Goal: Transaction & Acquisition: Obtain resource

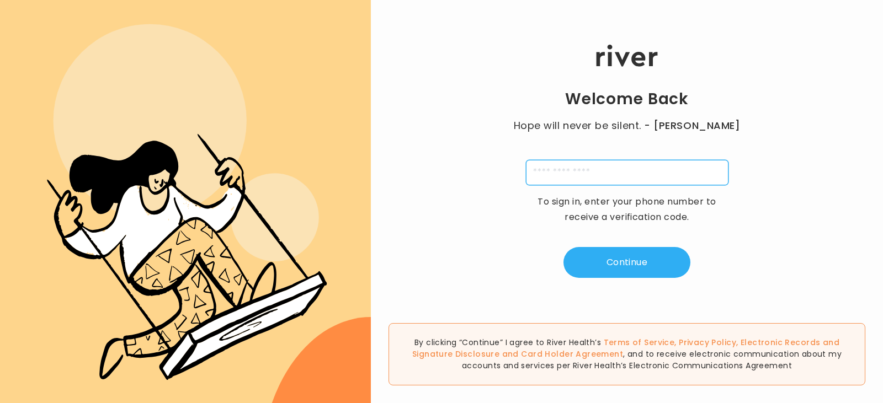
click at [605, 174] on input "tel" at bounding box center [627, 172] width 202 height 25
type input "**********"
type input "*"
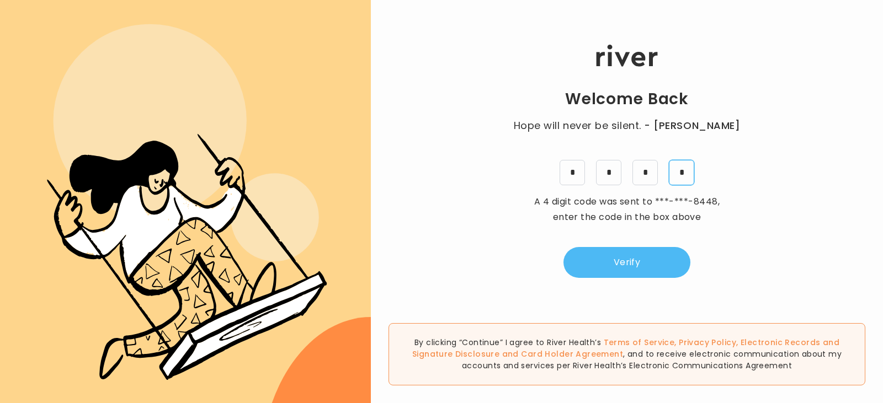
type input "*"
click at [627, 256] on button "Verify" at bounding box center [626, 262] width 127 height 31
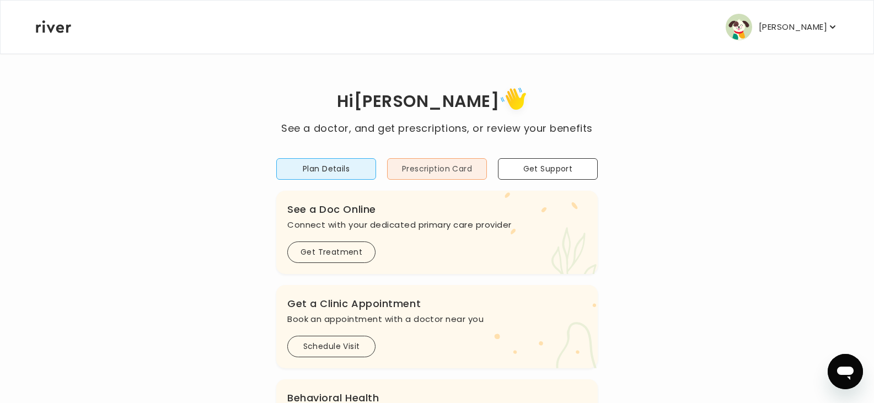
click at [439, 173] on button "Prescription Card" at bounding box center [437, 169] width 100 height 22
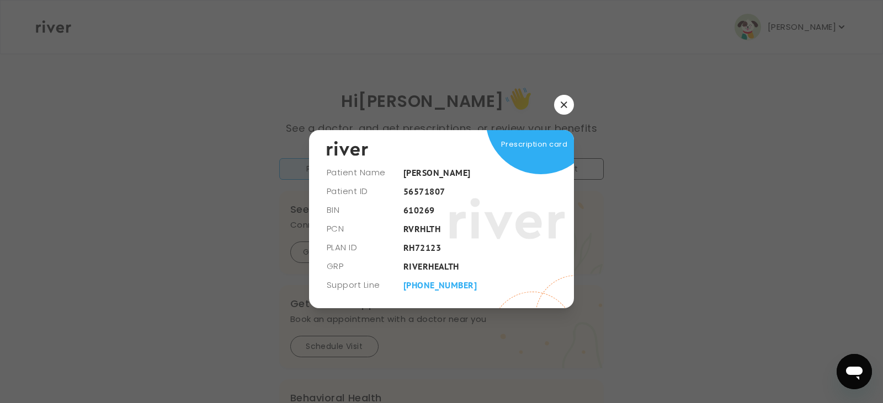
click at [568, 104] on button "button" at bounding box center [564, 105] width 20 height 20
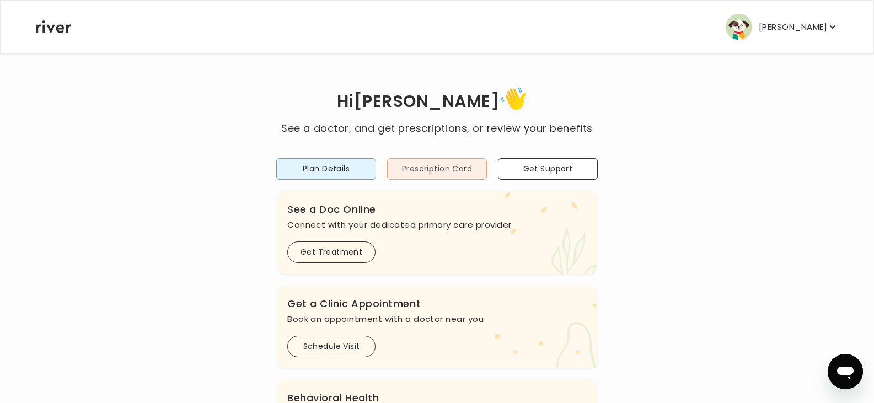
click at [452, 176] on button "Prescription Card" at bounding box center [437, 169] width 100 height 22
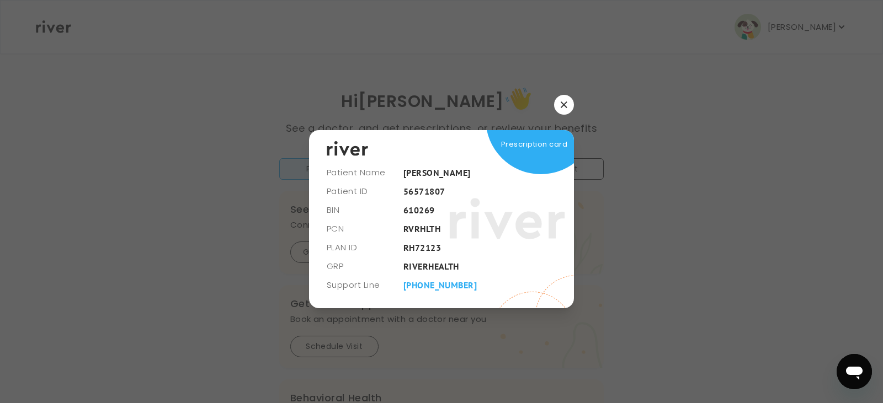
click at [560, 104] on button "button" at bounding box center [564, 105] width 20 height 20
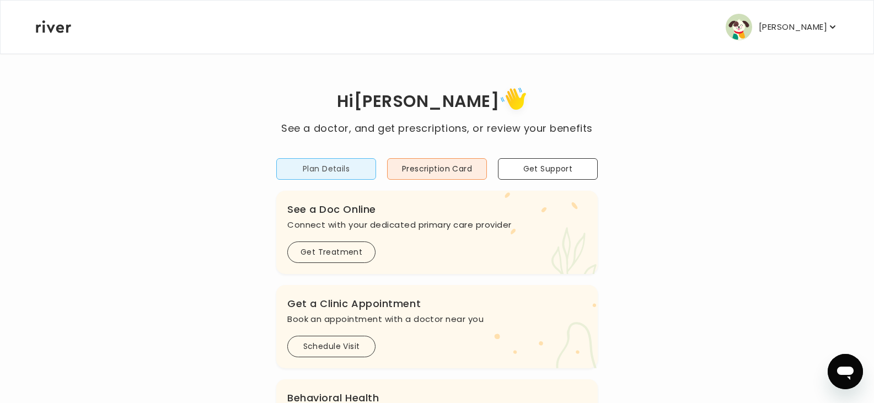
click at [335, 162] on button "Plan Details" at bounding box center [326, 169] width 100 height 22
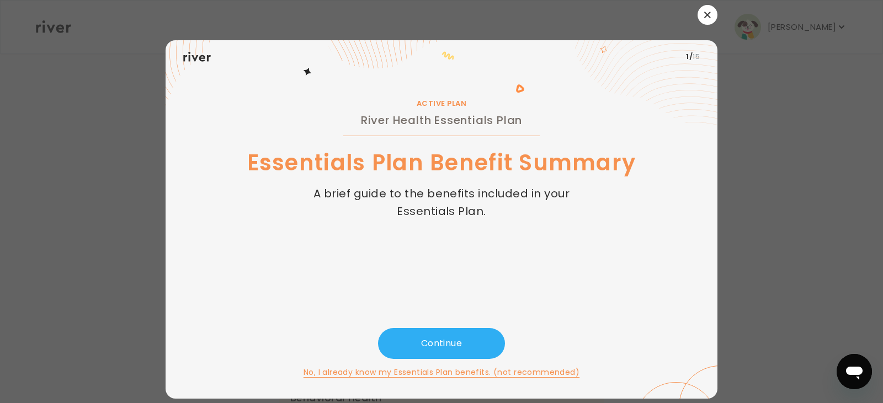
drag, startPoint x: 702, startPoint y: 13, endPoint x: 695, endPoint y: 20, distance: 10.1
click at [702, 13] on button "button" at bounding box center [707, 15] width 20 height 20
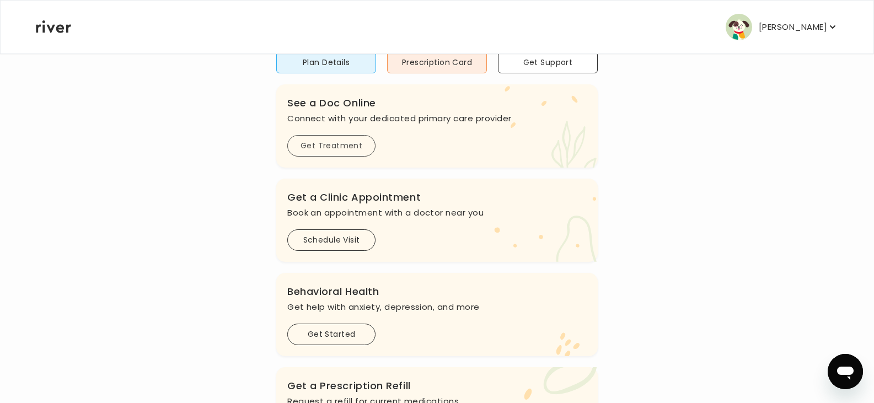
scroll to position [110, 0]
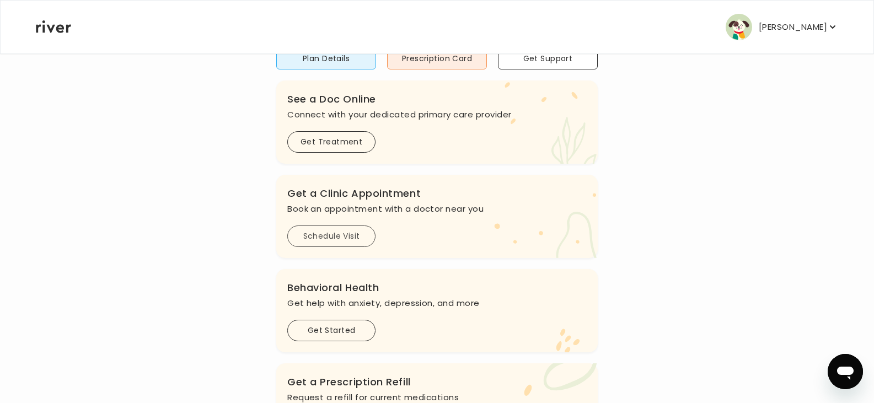
click at [354, 239] on button "Schedule Visit" at bounding box center [331, 237] width 88 height 22
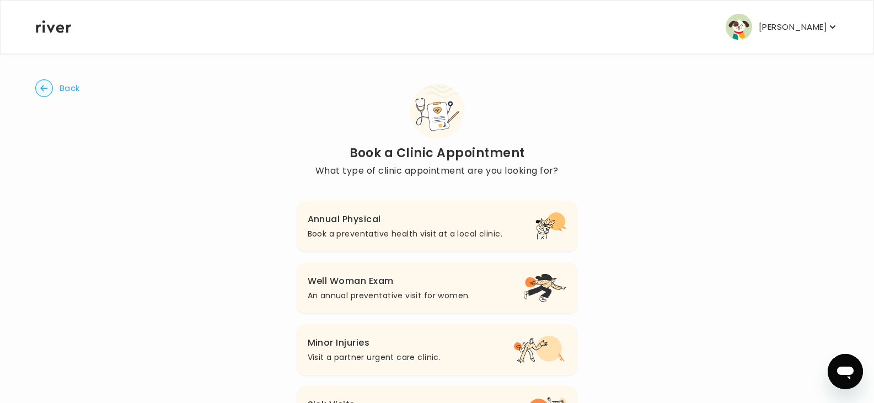
click at [356, 221] on h3 "Annual Physical" at bounding box center [405, 219] width 195 height 15
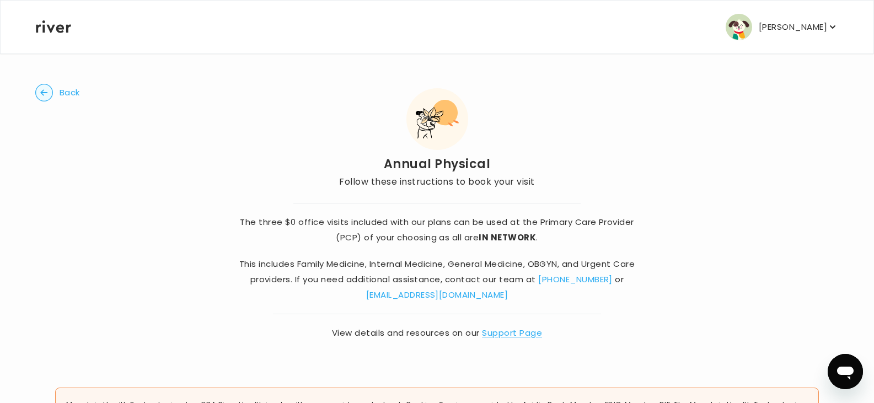
click at [504, 333] on link "Support Page" at bounding box center [512, 333] width 60 height 12
click at [60, 93] on span "Back" at bounding box center [70, 92] width 20 height 15
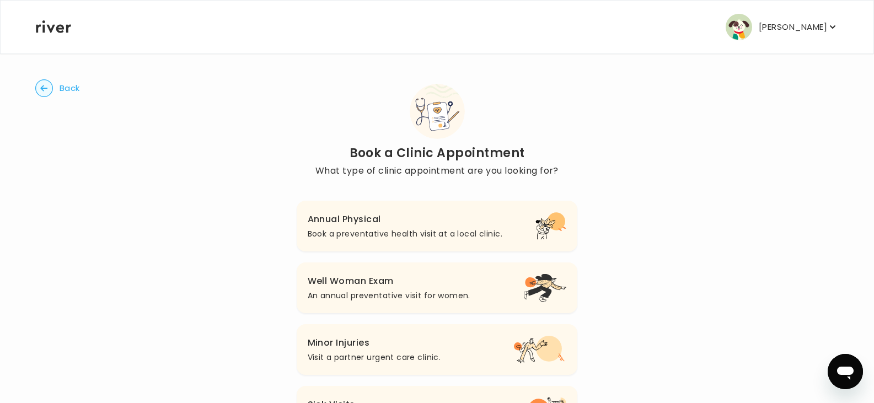
click at [38, 87] on circle "button" at bounding box center [44, 88] width 17 height 17
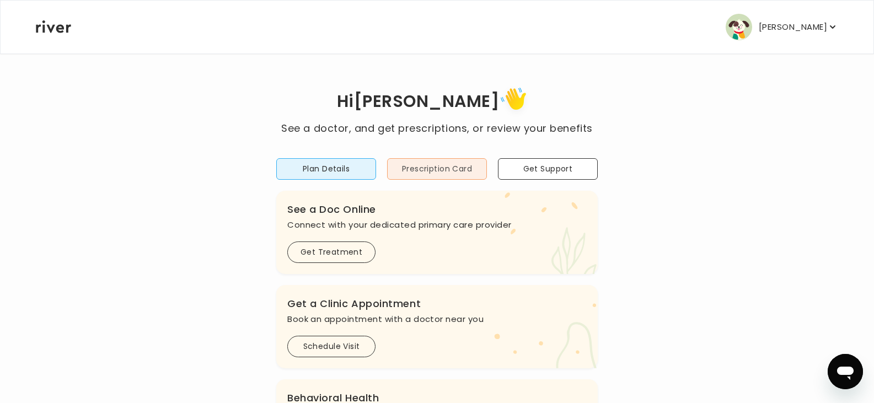
click at [439, 173] on button "Prescription Card" at bounding box center [437, 169] width 100 height 22
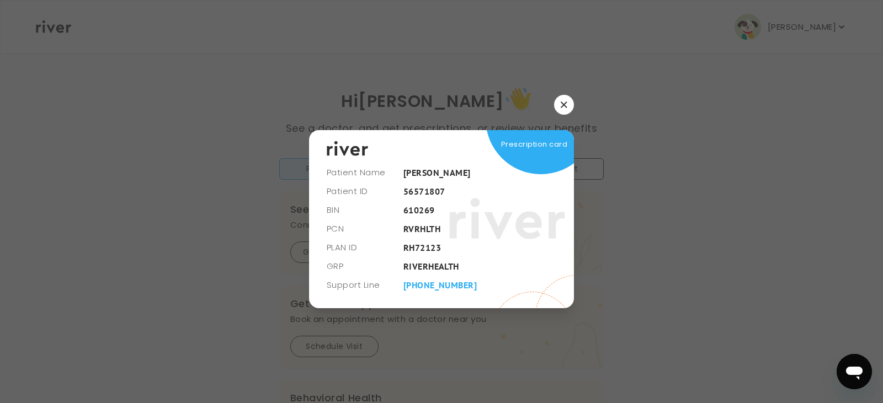
drag, startPoint x: 570, startPoint y: 104, endPoint x: 566, endPoint y: 119, distance: 15.9
click at [570, 109] on button "button" at bounding box center [564, 105] width 20 height 20
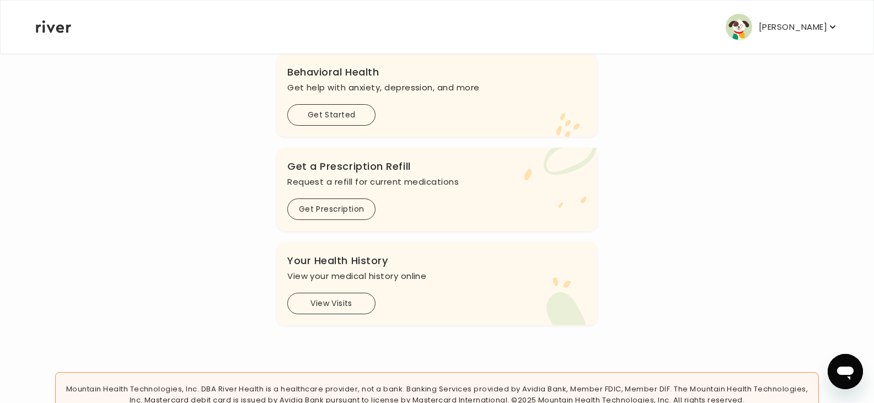
scroll to position [331, 0]
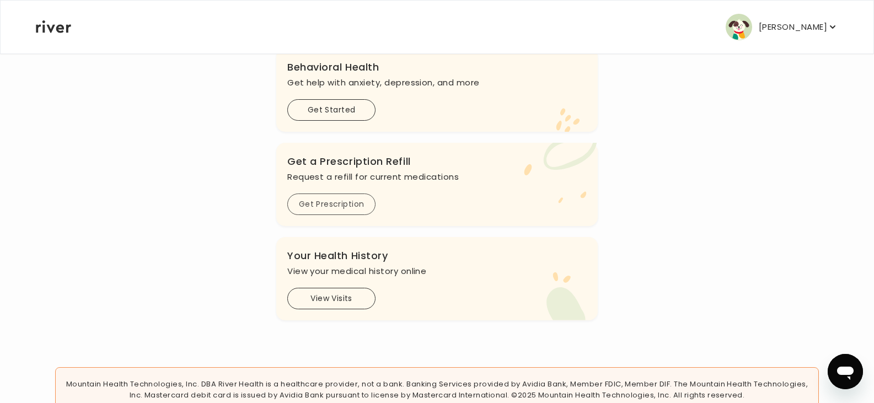
click at [340, 207] on button "Get Prescription" at bounding box center [331, 205] width 88 height 22
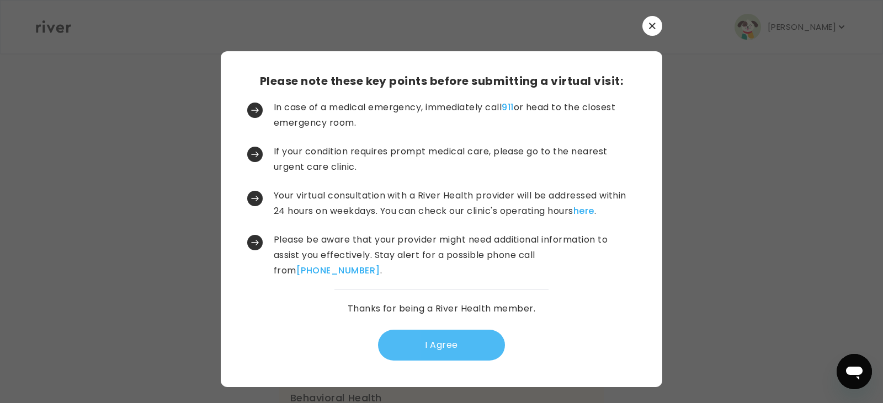
click at [422, 354] on button "I Agree" at bounding box center [441, 345] width 127 height 31
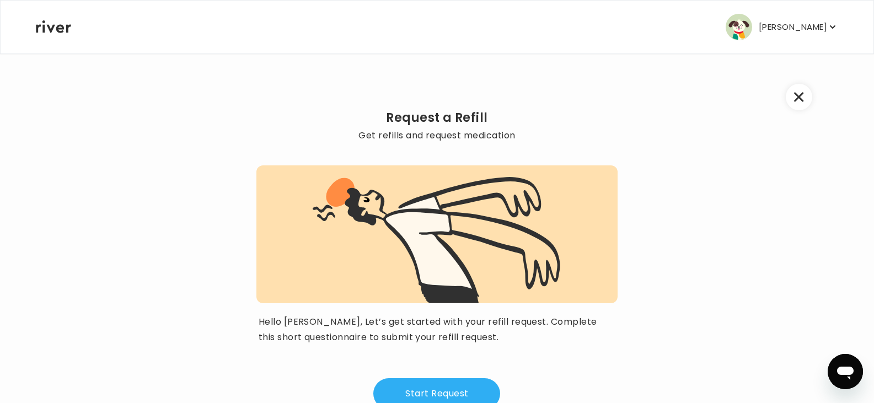
click at [793, 99] on button "button" at bounding box center [799, 97] width 26 height 26
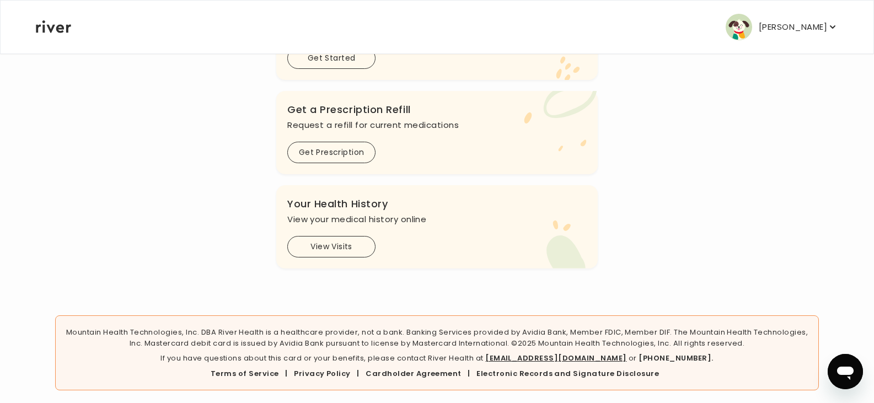
scroll to position [388, 0]
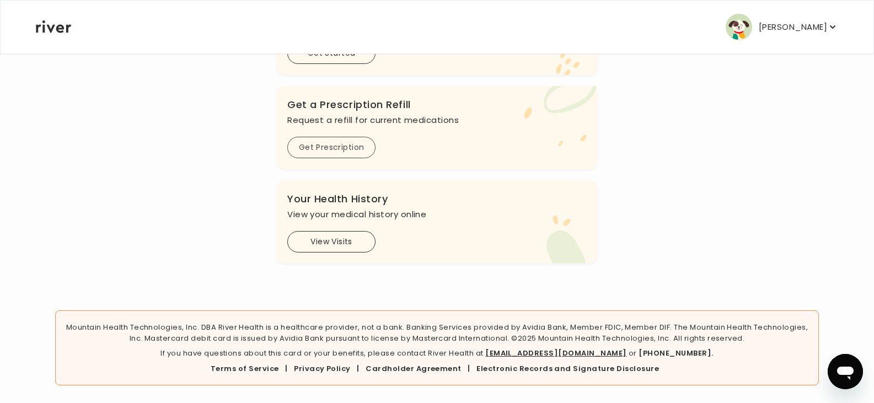
click at [313, 146] on button "Get Prescription" at bounding box center [331, 148] width 88 height 22
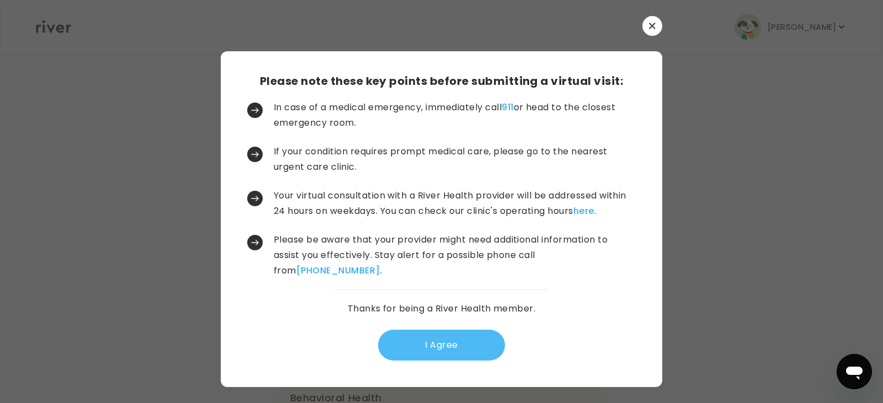
click at [446, 351] on button "I Agree" at bounding box center [441, 345] width 127 height 31
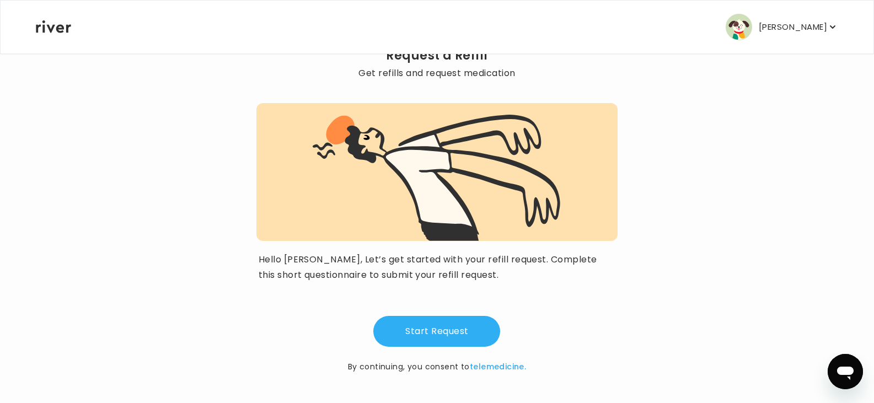
scroll to position [63, 0]
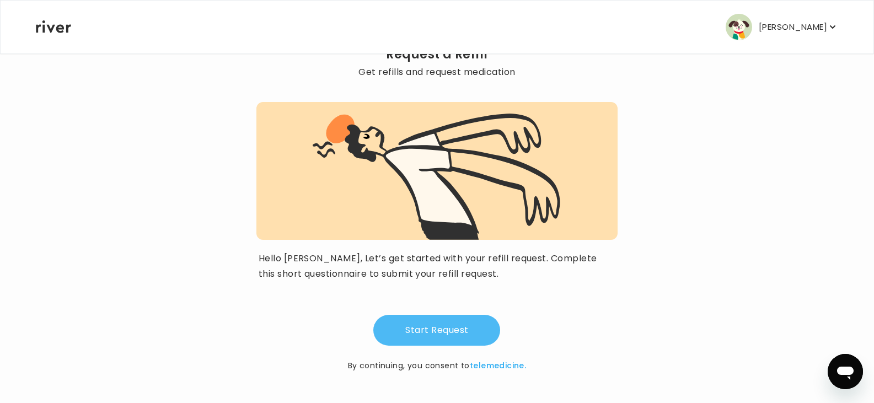
click at [441, 328] on button "Start Request" at bounding box center [437, 330] width 127 height 31
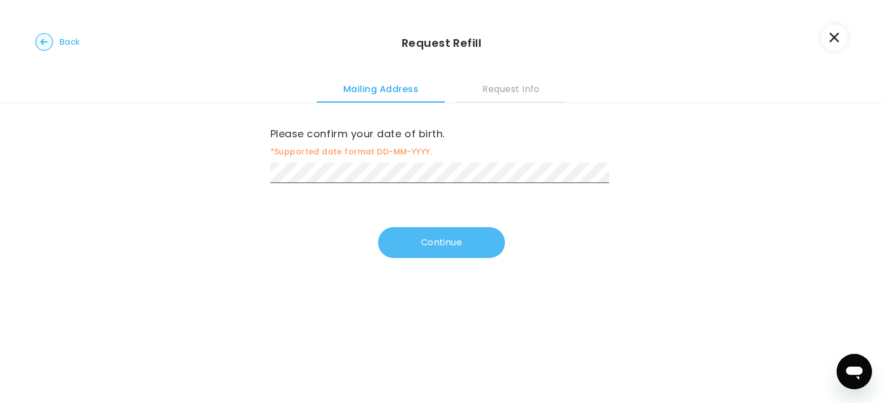
click at [433, 244] on button "Continue" at bounding box center [441, 242] width 127 height 31
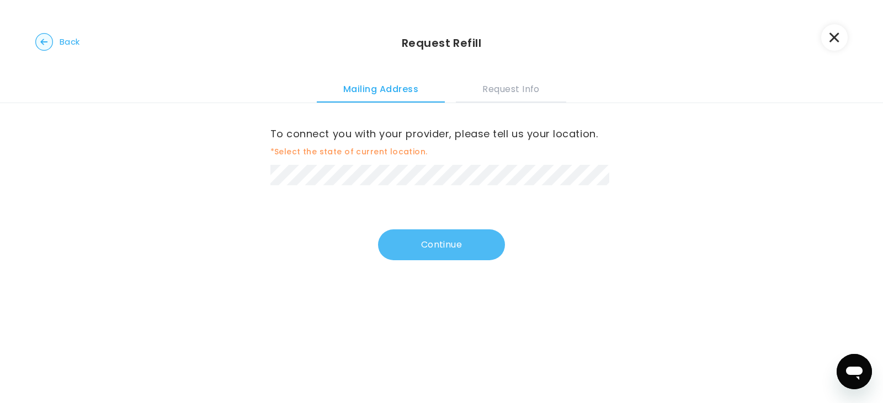
click at [462, 242] on button "Continue" at bounding box center [441, 245] width 127 height 31
